Goal: Task Accomplishment & Management: Complete application form

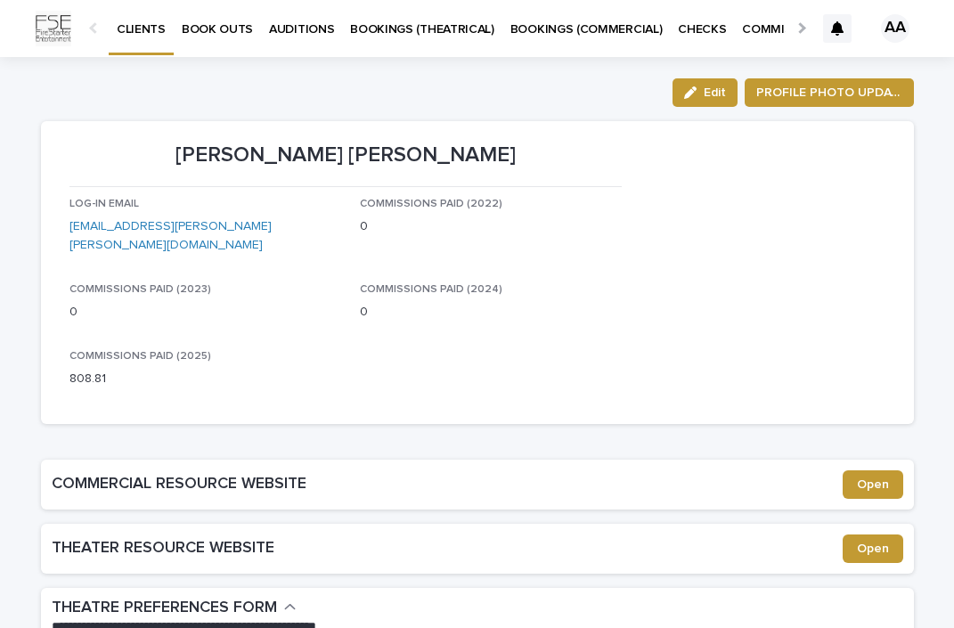
click at [223, 32] on p "BOOK OUTS" at bounding box center [217, 18] width 71 height 37
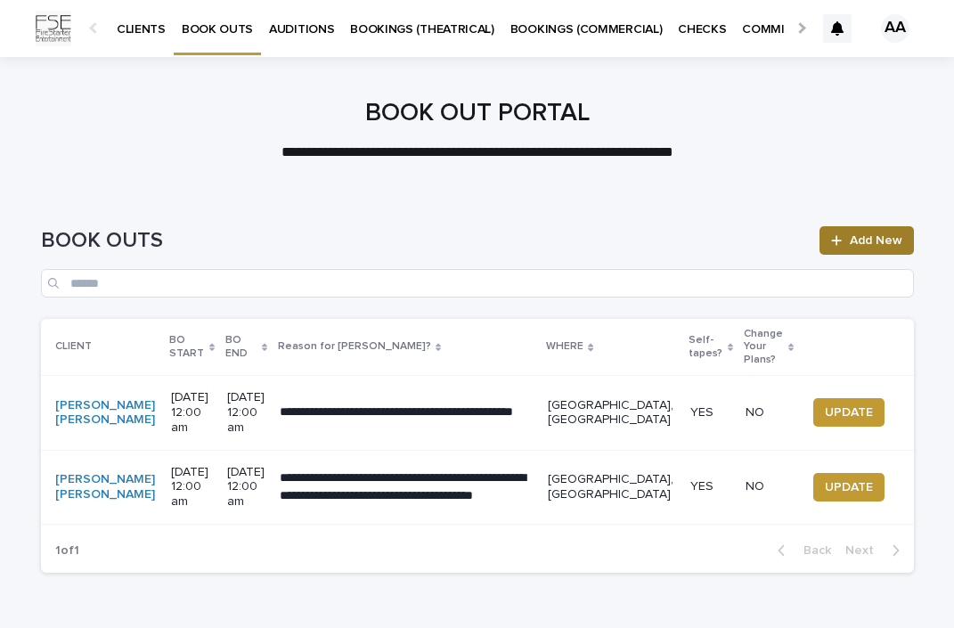
click at [864, 230] on link "Add New" at bounding box center [865, 240] width 93 height 28
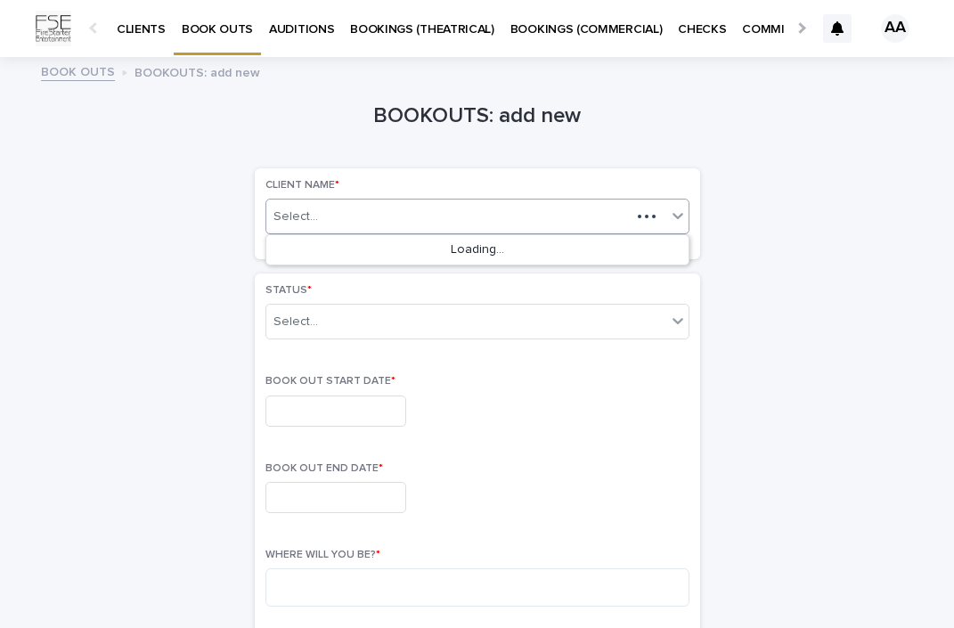
click at [422, 223] on div "Select..." at bounding box center [448, 217] width 364 height 22
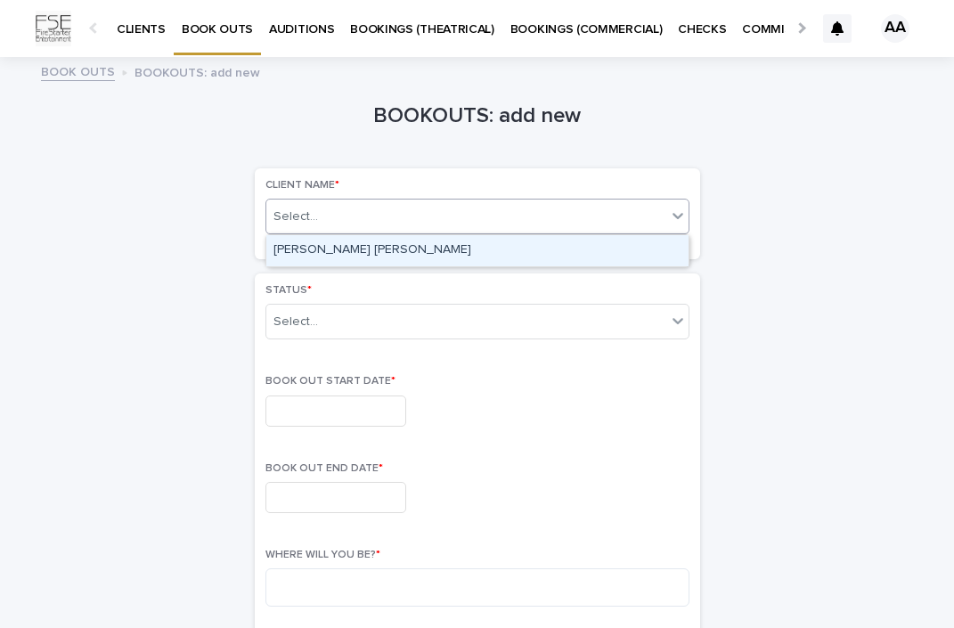
click at [683, 208] on icon at bounding box center [678, 216] width 18 height 18
click at [582, 246] on div "[PERSON_NAME] [PERSON_NAME]" at bounding box center [477, 250] width 422 height 31
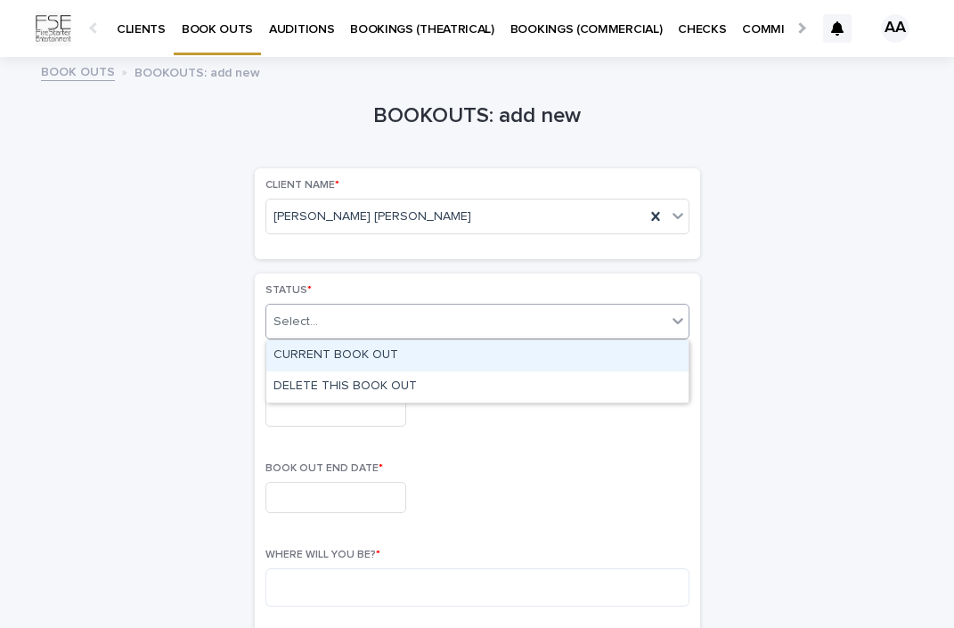
click at [513, 315] on div "Select..." at bounding box center [466, 321] width 400 height 29
click at [475, 347] on div "CURRENT BOOK OUT" at bounding box center [477, 355] width 422 height 31
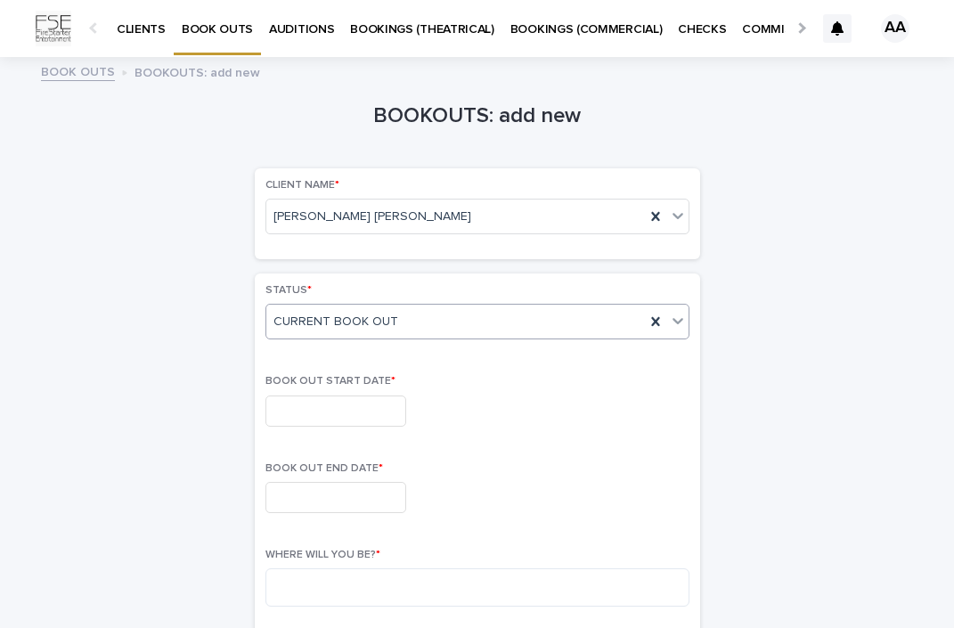
click at [368, 418] on input "text" at bounding box center [335, 410] width 141 height 31
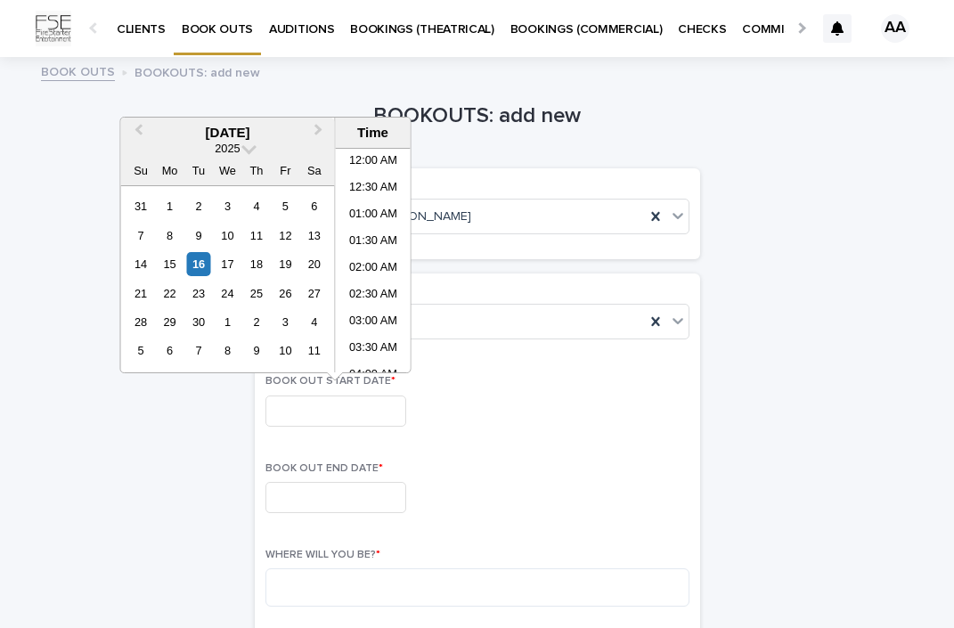
scroll to position [515, 0]
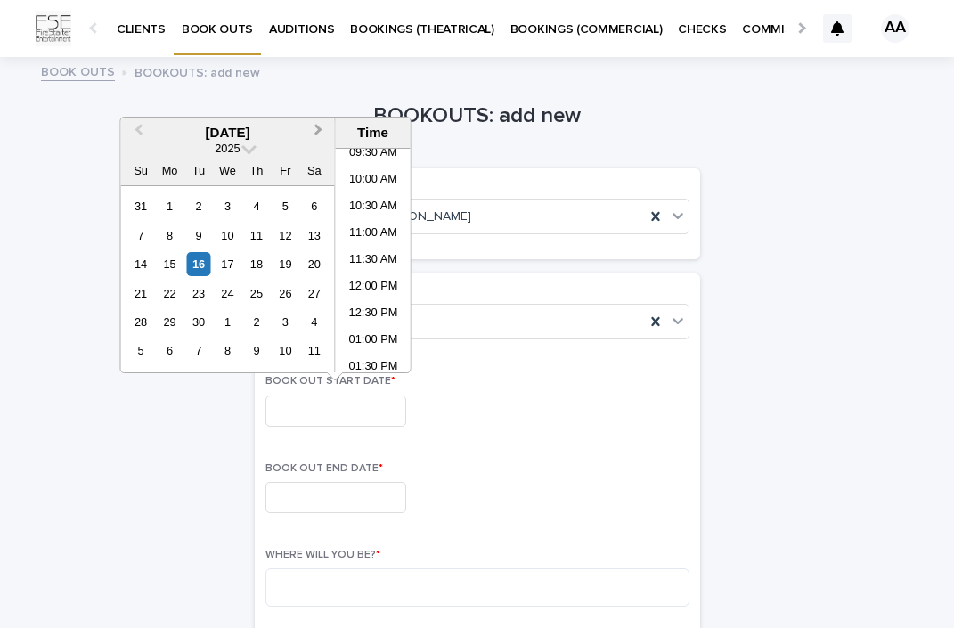
click at [318, 123] on button "Next Month" at bounding box center [320, 133] width 28 height 28
click at [283, 234] on div "10" at bounding box center [285, 235] width 24 height 24
type input "**********"
click at [359, 494] on input "text" at bounding box center [335, 497] width 141 height 31
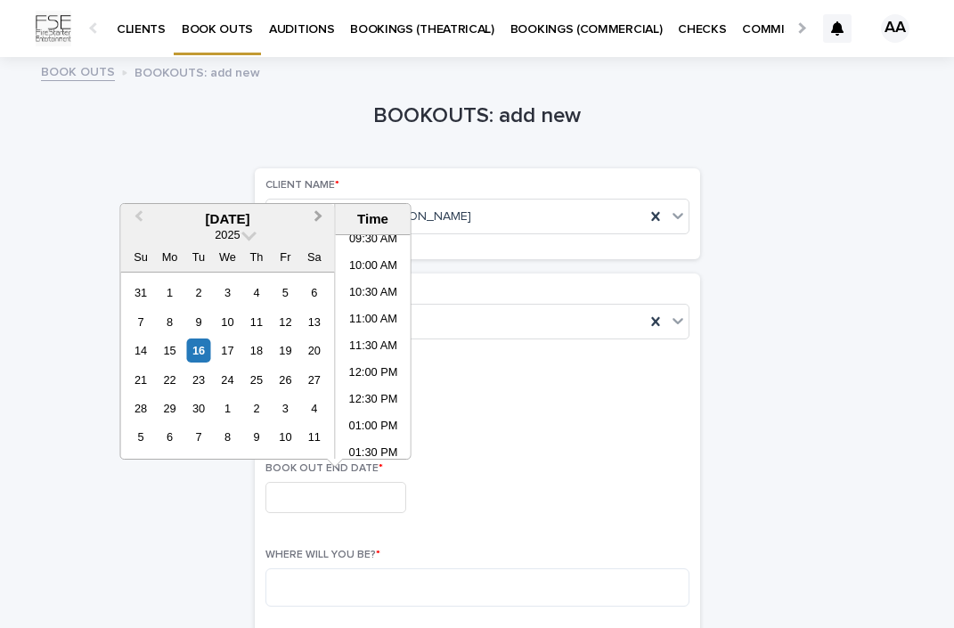
click at [319, 219] on span "Next Month" at bounding box center [319, 219] width 0 height 24
click at [311, 324] on div "11" at bounding box center [314, 322] width 24 height 24
type input "**********"
click at [546, 506] on div "**********" at bounding box center [477, 497] width 424 height 31
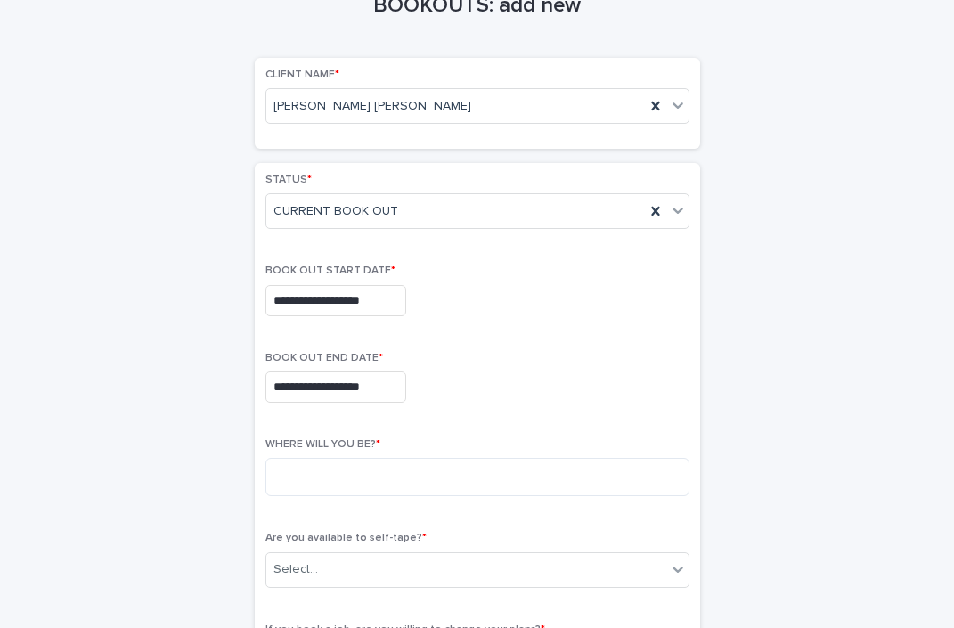
scroll to position [124, 0]
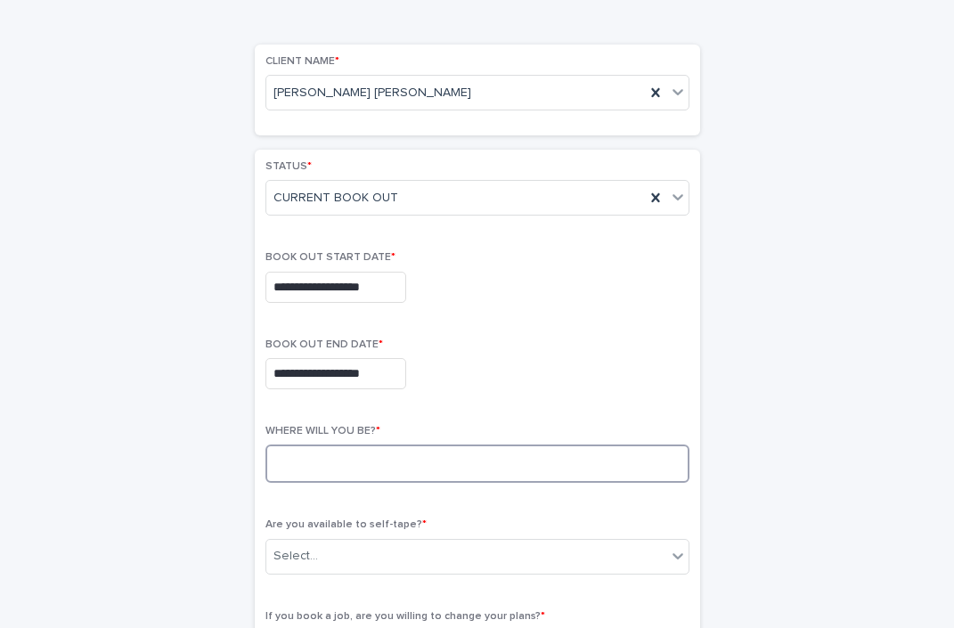
click at [444, 475] on textarea at bounding box center [477, 463] width 424 height 38
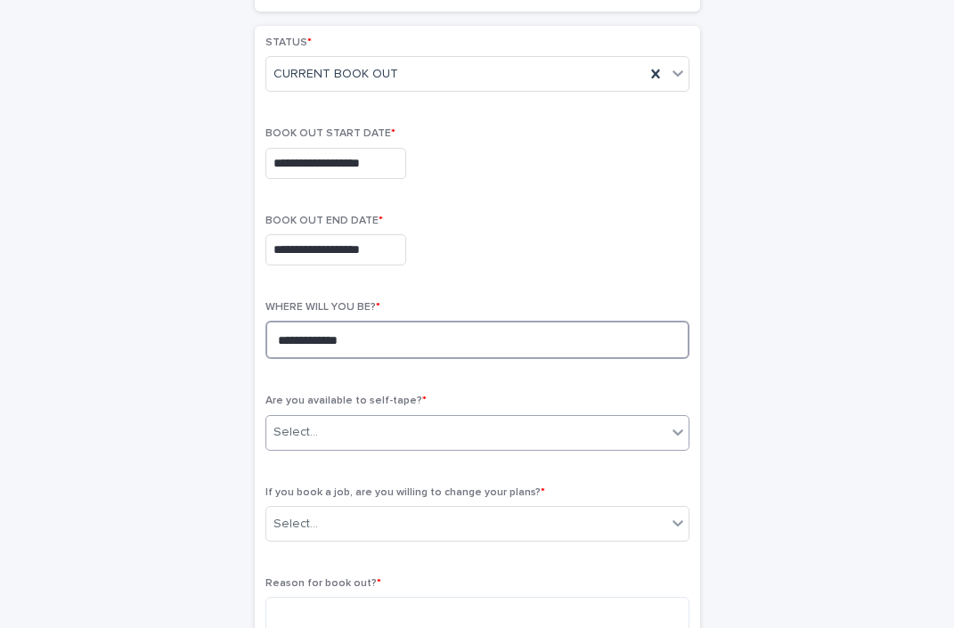
type textarea "**********"
click at [514, 439] on div "Select..." at bounding box center [466, 432] width 400 height 29
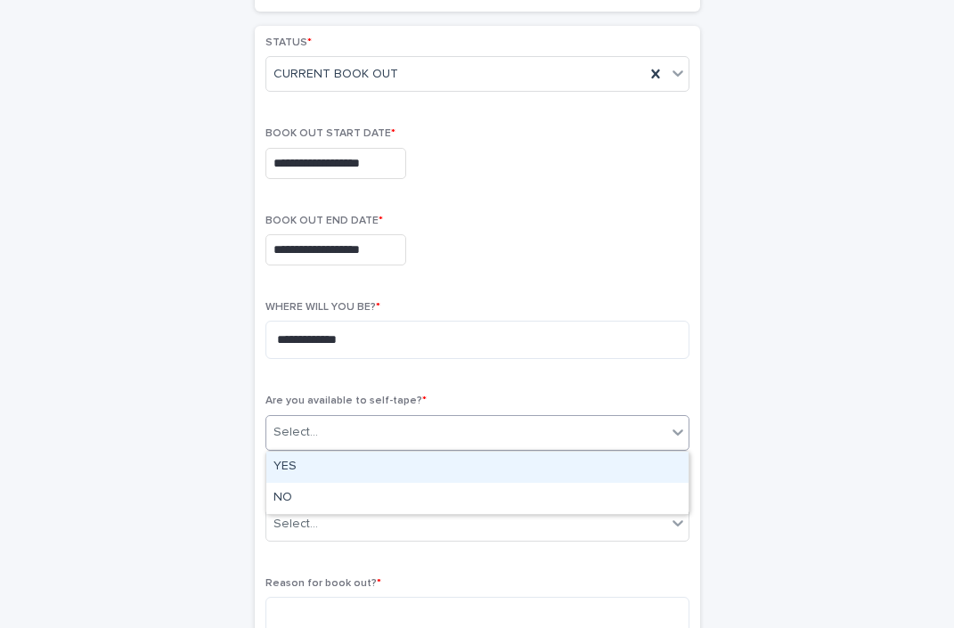
click at [484, 465] on div "YES" at bounding box center [477, 466] width 422 height 31
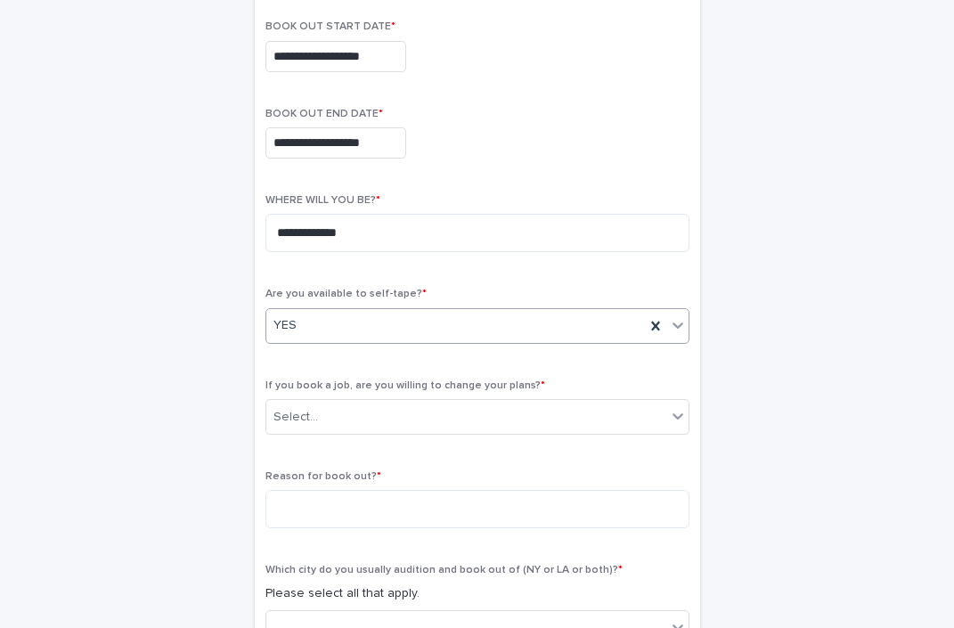
scroll to position [379, 0]
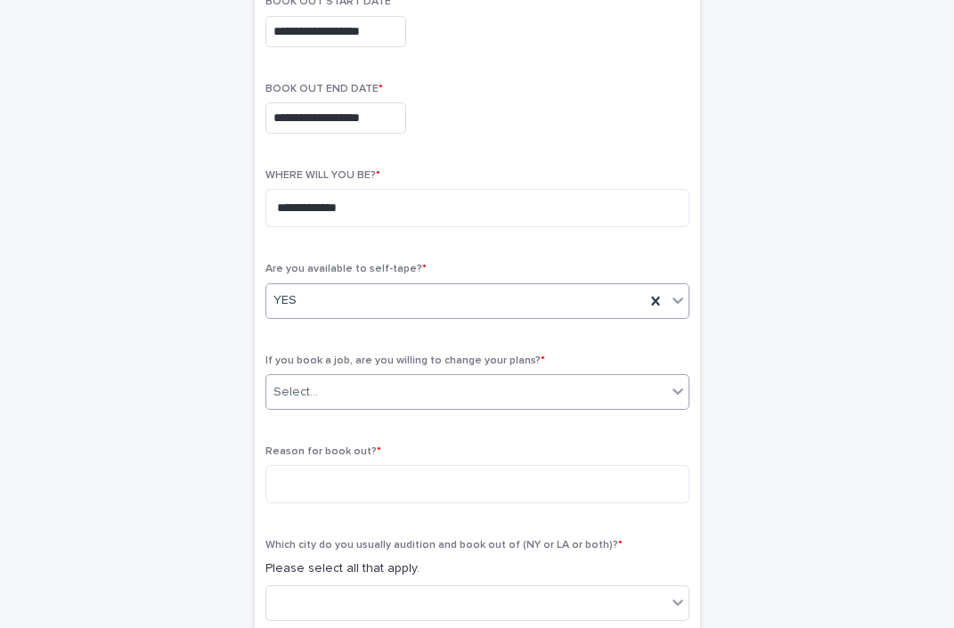
click at [491, 394] on div "Select..." at bounding box center [466, 391] width 400 height 29
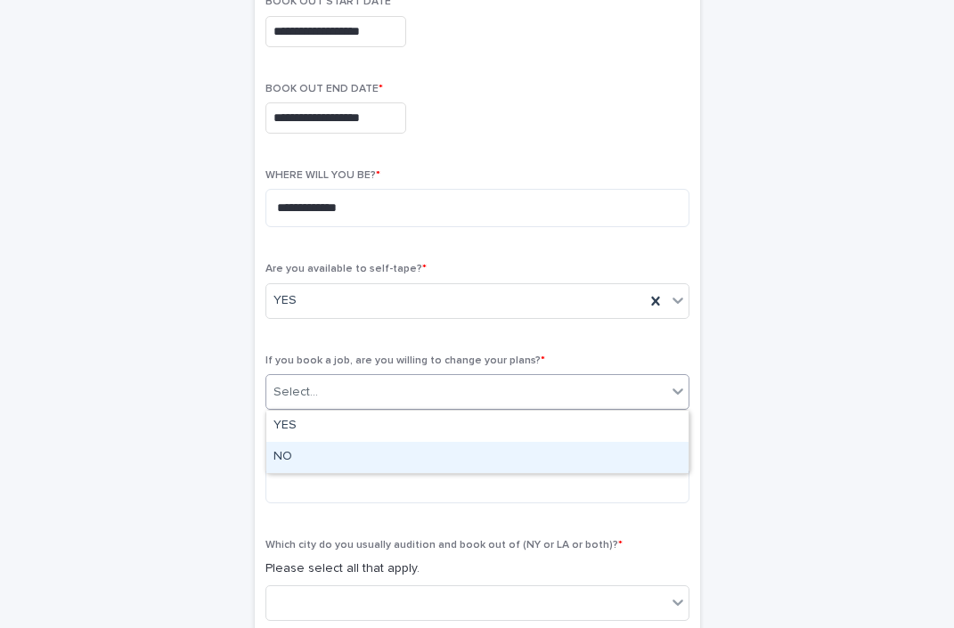
click at [463, 448] on div "NO" at bounding box center [477, 457] width 422 height 31
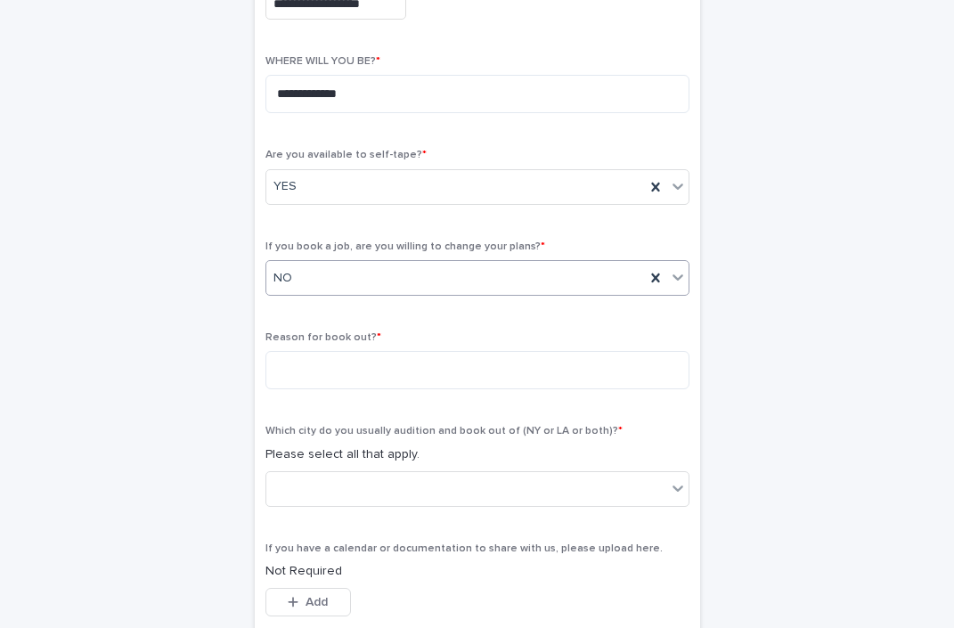
scroll to position [495, 0]
click at [454, 363] on textarea at bounding box center [477, 368] width 424 height 38
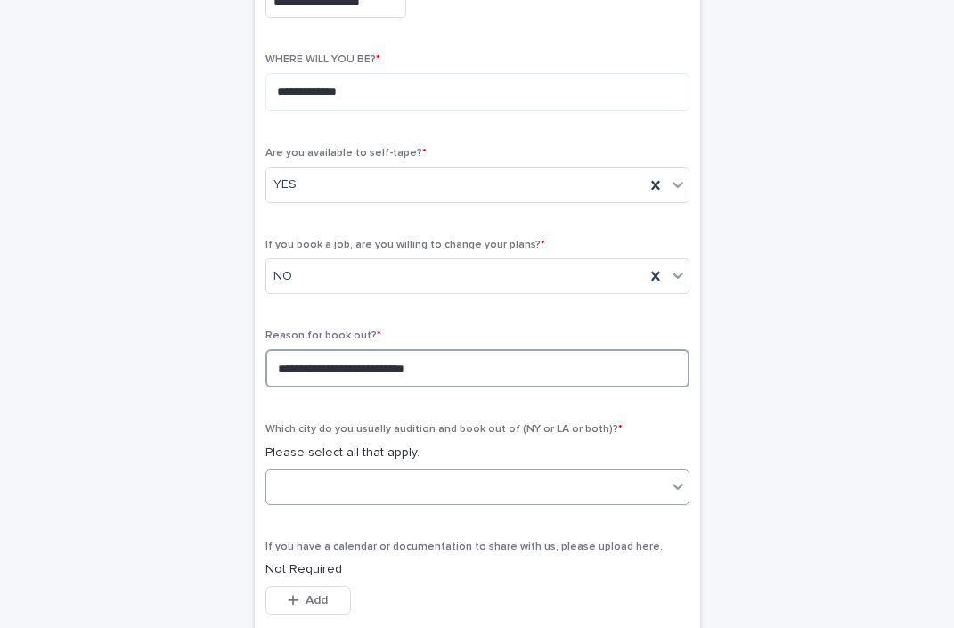
type textarea "**********"
click at [499, 498] on div at bounding box center [466, 486] width 400 height 29
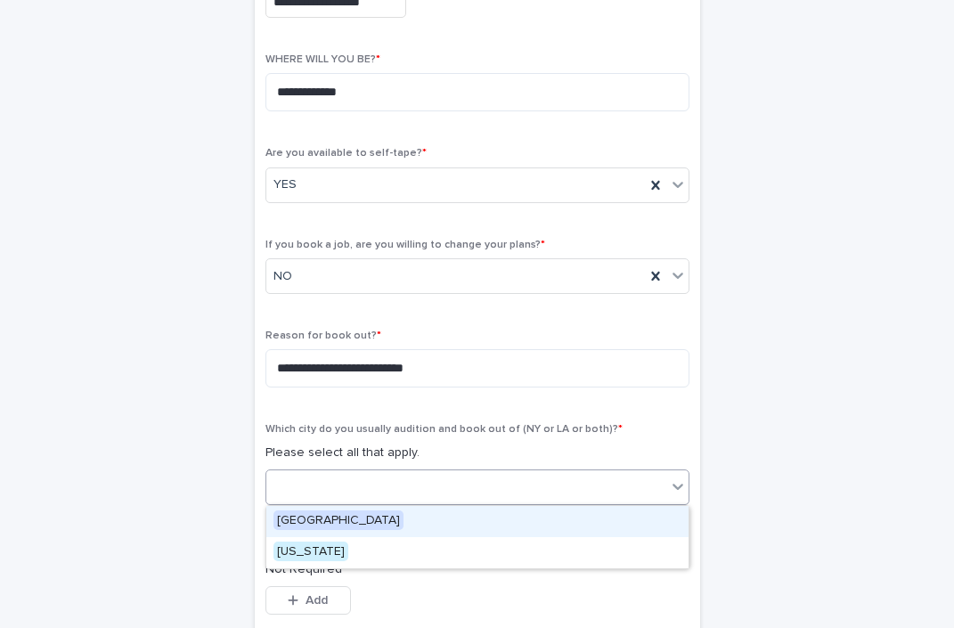
click at [429, 522] on div "[GEOGRAPHIC_DATA]" at bounding box center [477, 521] width 422 height 31
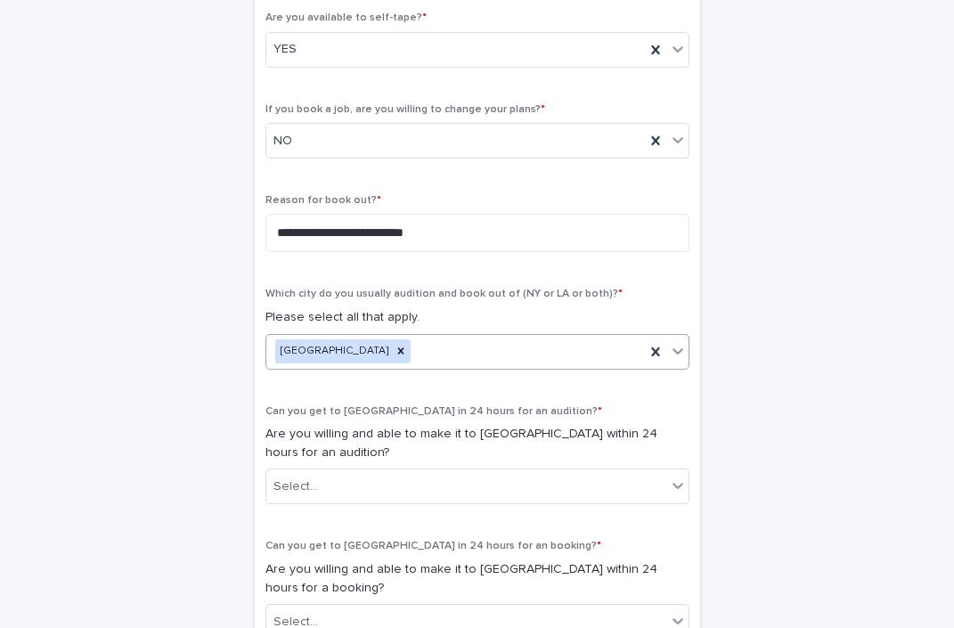
scroll to position [678, 0]
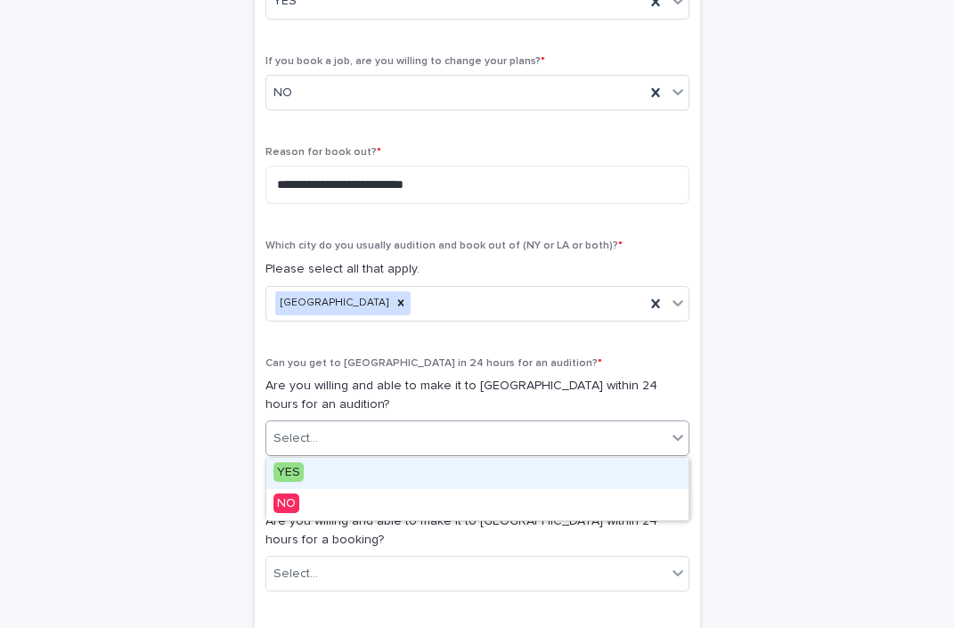
click at [442, 442] on div "Select..." at bounding box center [466, 438] width 400 height 29
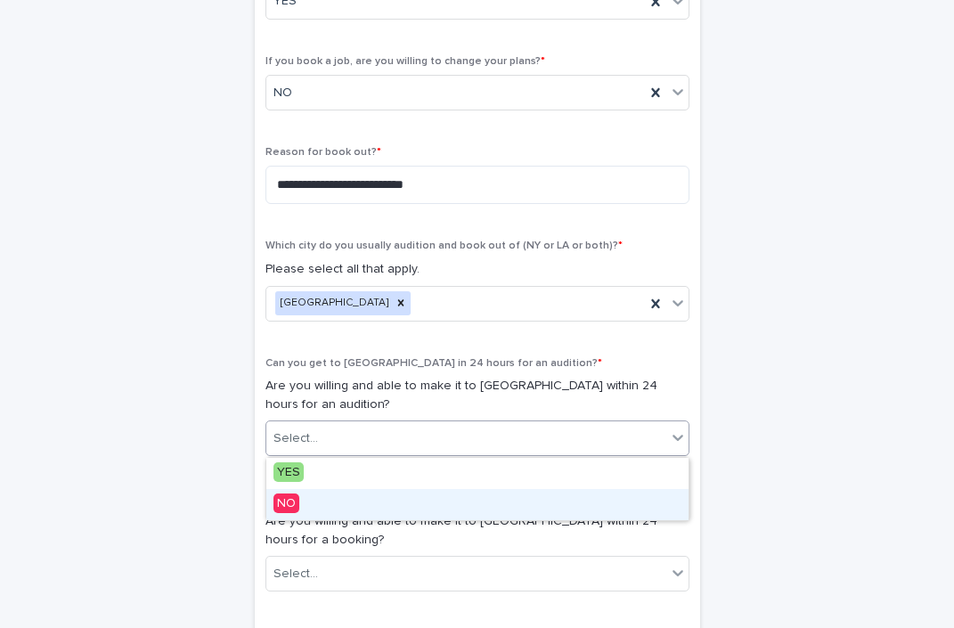
click at [364, 507] on div "NO" at bounding box center [477, 504] width 422 height 31
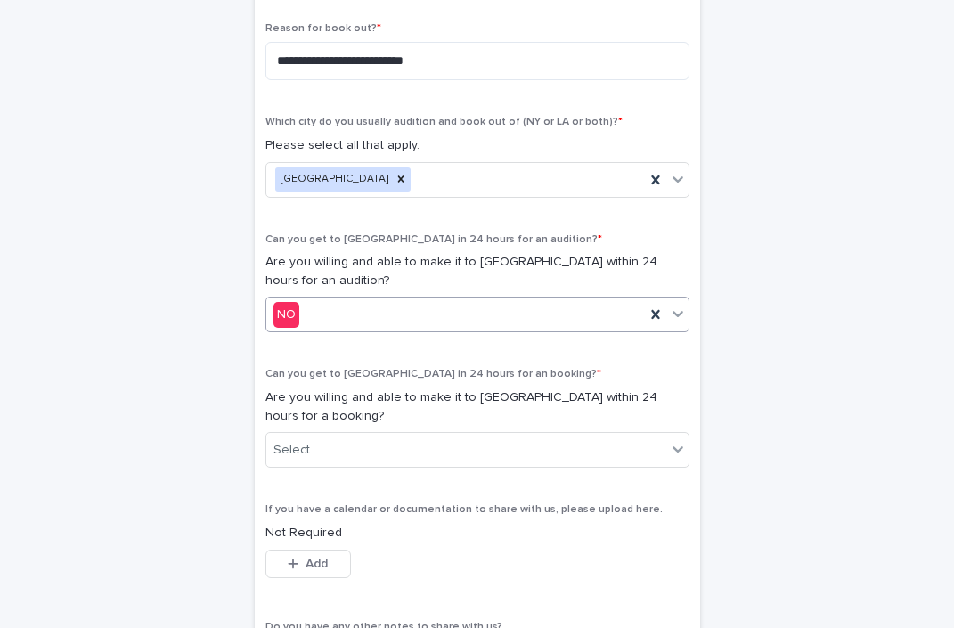
scroll to position [803, 0]
click at [370, 458] on div "Select..." at bounding box center [466, 448] width 400 height 29
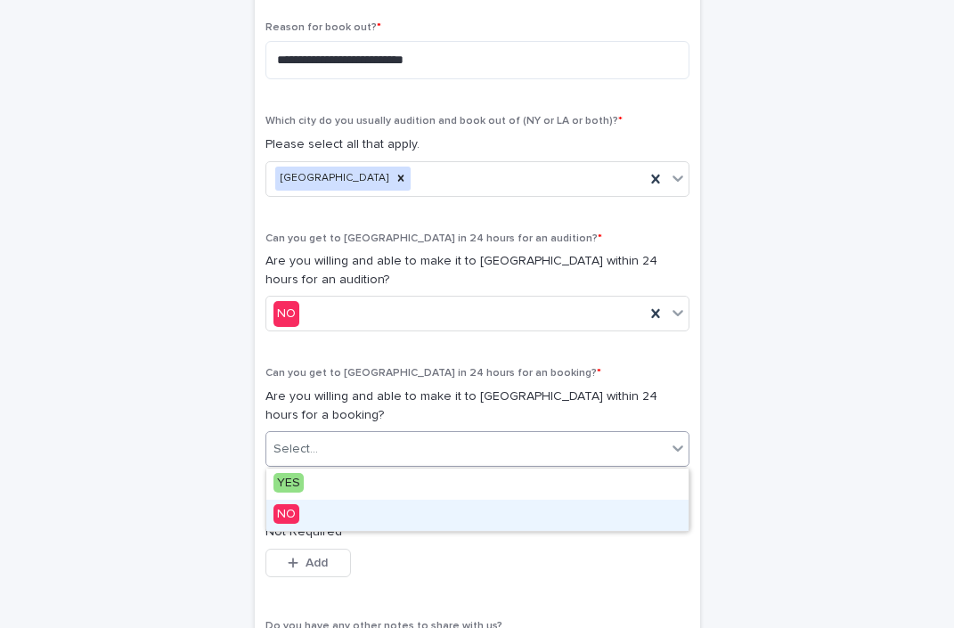
click at [346, 516] on div "NO" at bounding box center [477, 514] width 422 height 31
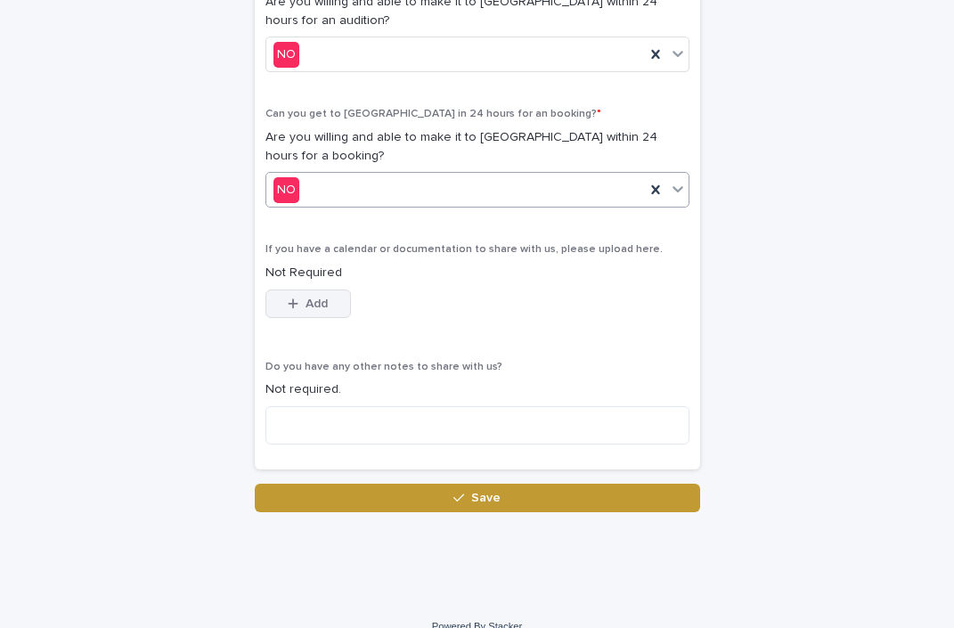
scroll to position [1066, 0]
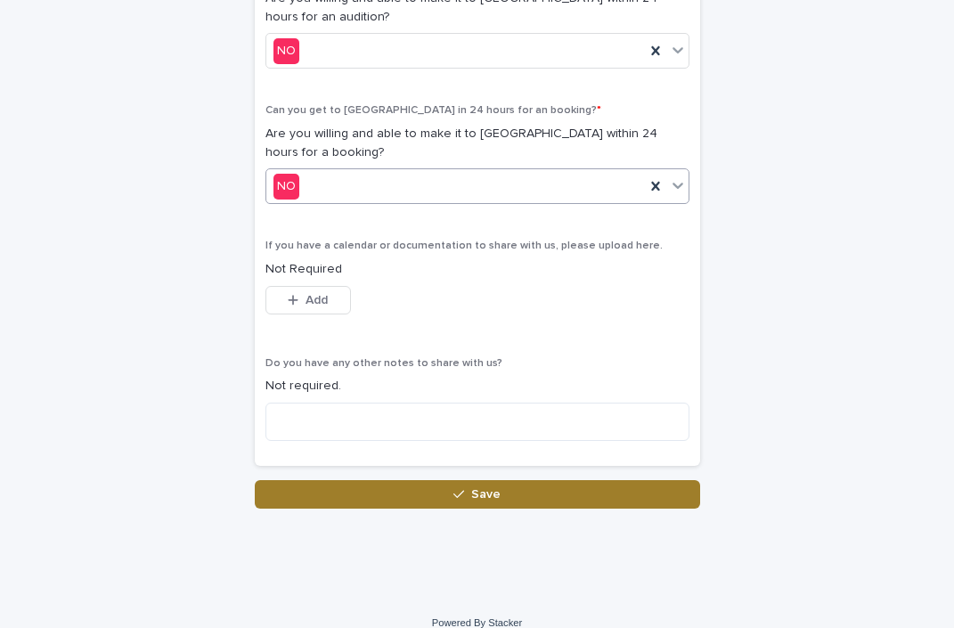
click at [448, 501] on button "Save" at bounding box center [477, 494] width 445 height 28
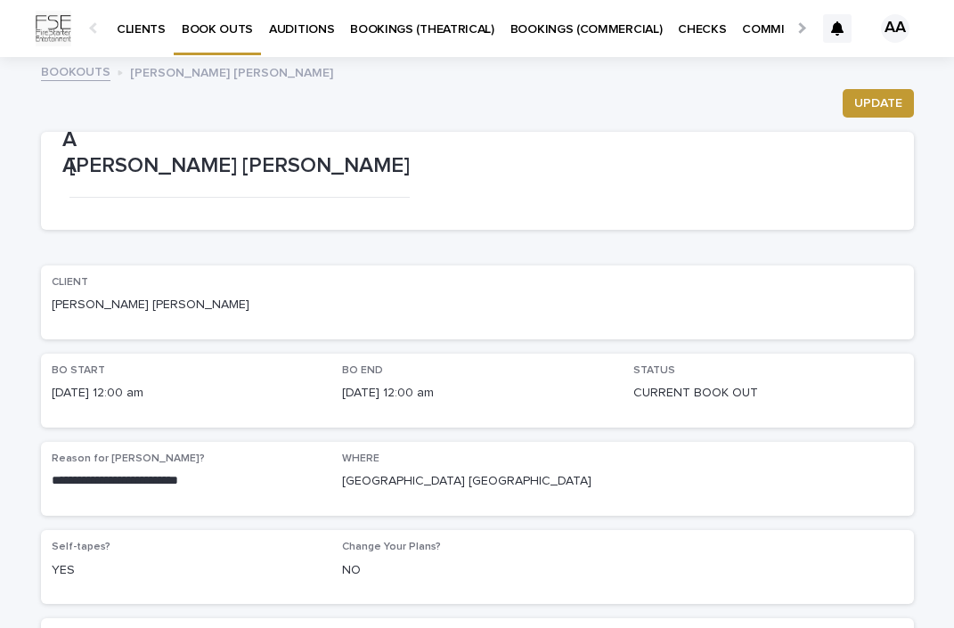
click at [216, 39] on link "BOOK OUTS" at bounding box center [217, 26] width 87 height 53
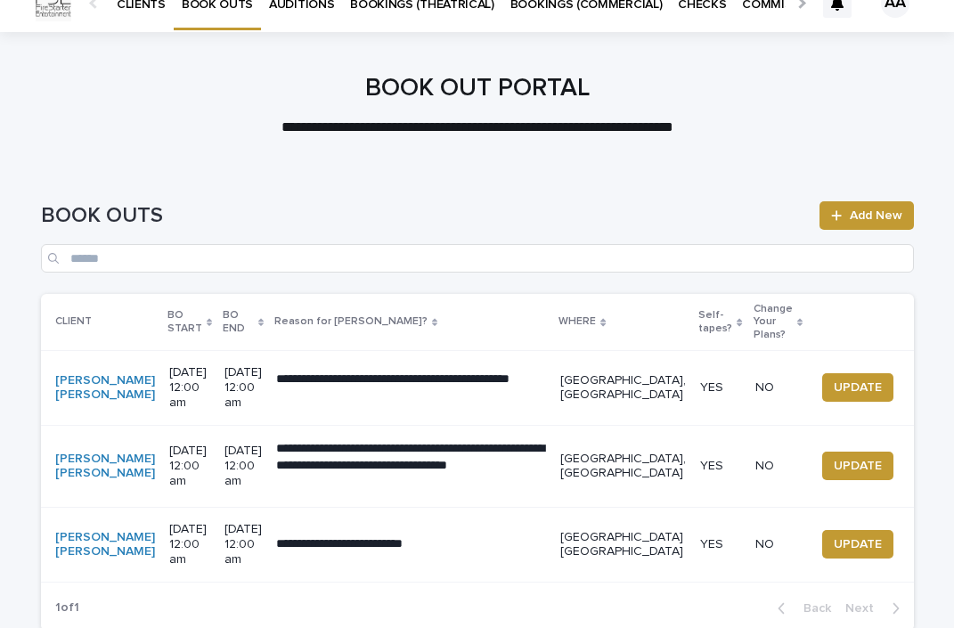
scroll to position [30, 0]
